Goal: Information Seeking & Learning: Learn about a topic

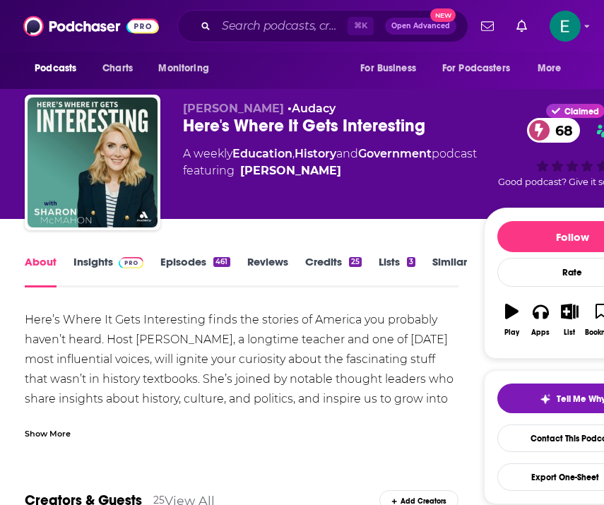
click at [107, 263] on link "Insights" at bounding box center [108, 271] width 70 height 32
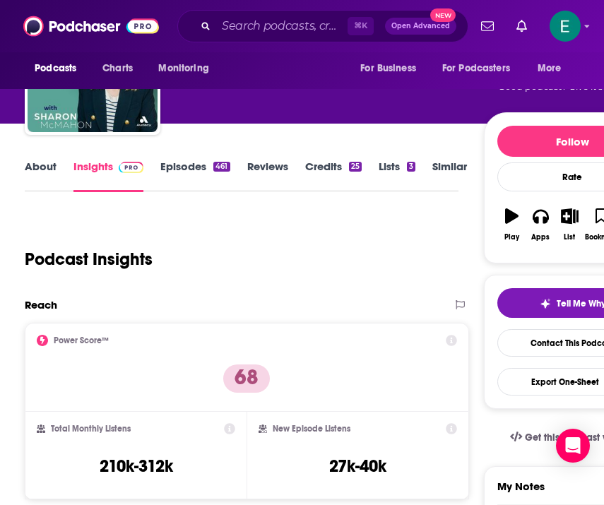
scroll to position [114, 0]
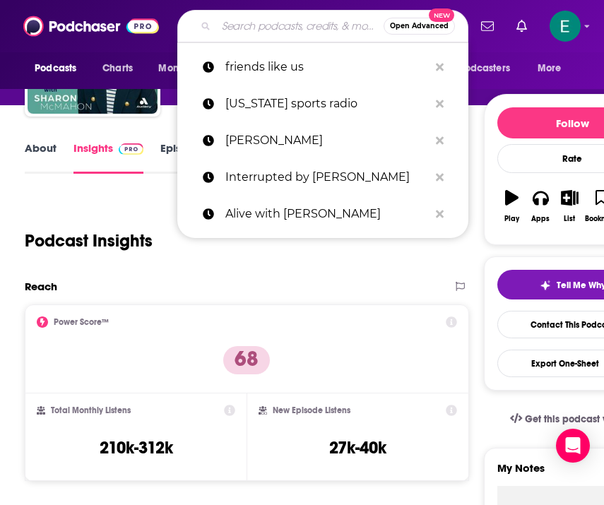
click at [296, 28] on input "Search podcasts, credits, & more..." at bounding box center [299, 26] width 167 height 23
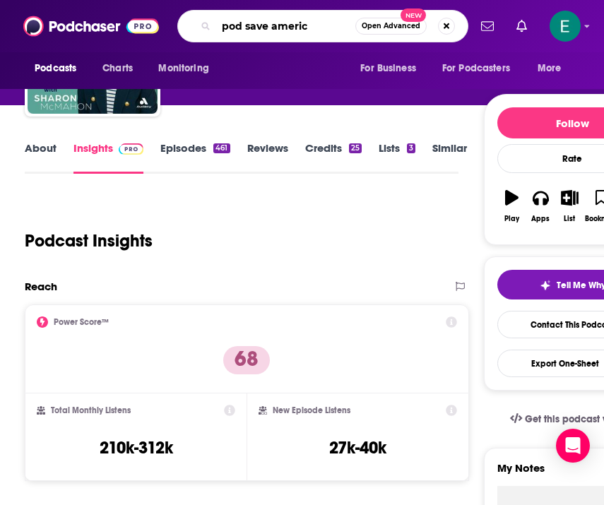
type input "pod save america"
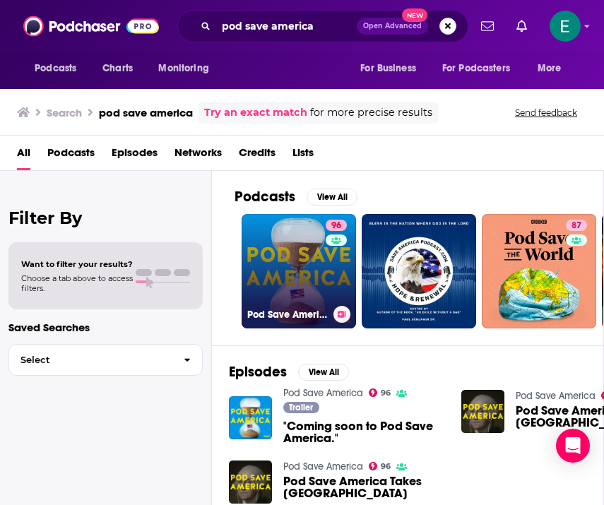
click at [299, 277] on link "96 Pod Save America" at bounding box center [298, 271] width 114 height 114
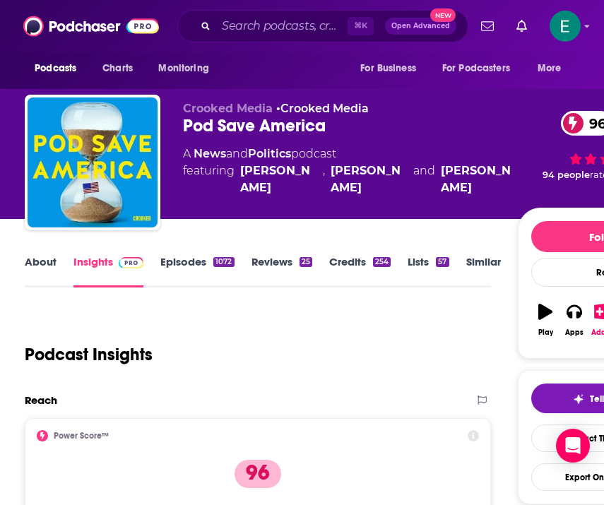
scroll to position [132, 0]
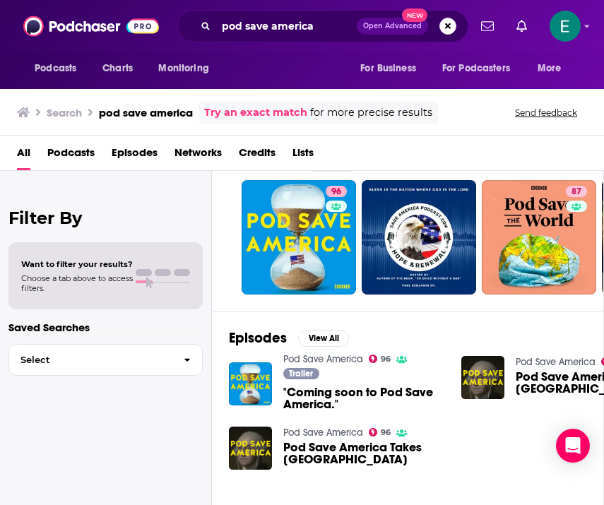
scroll to position [36, 0]
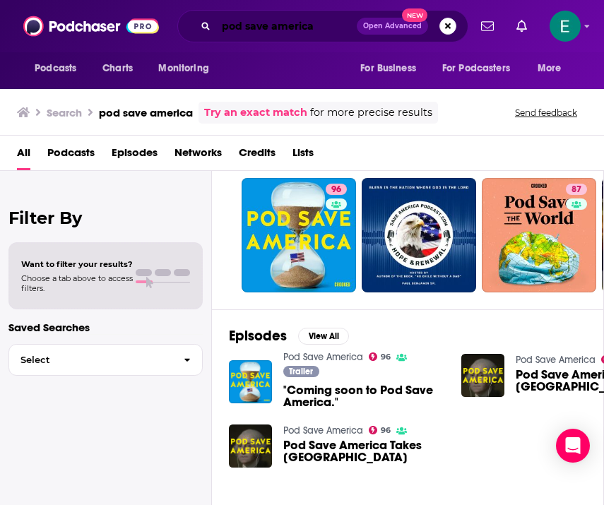
click at [304, 25] on input "pod save america" at bounding box center [286, 26] width 140 height 23
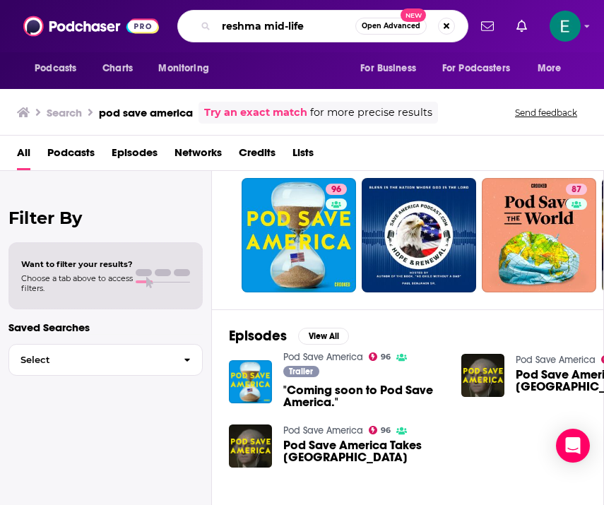
type input "reshma mid-life"
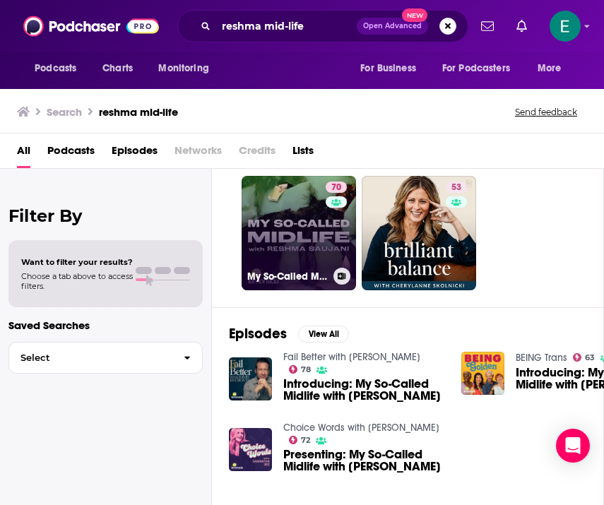
click at [325, 223] on link "70 My So-Called Midlife with [PERSON_NAME]" at bounding box center [298, 233] width 114 height 114
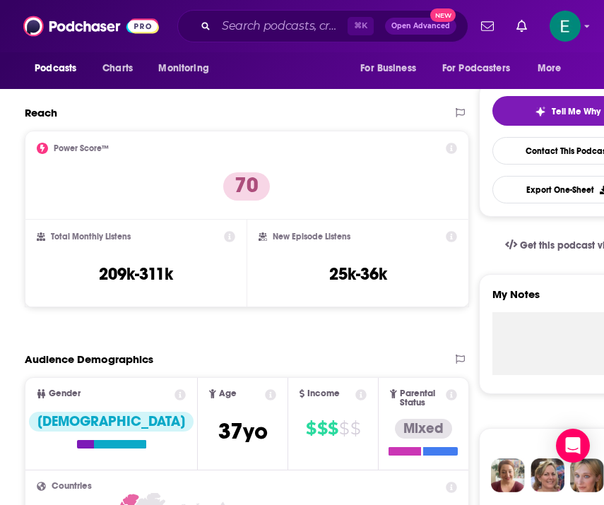
scroll to position [192, 0]
